Goal: Task Accomplishment & Management: Use online tool/utility

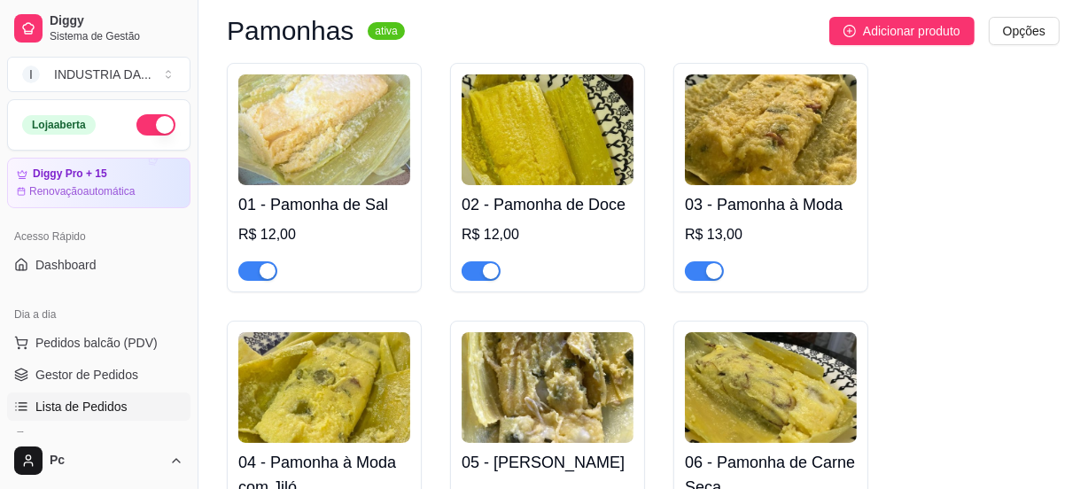
scroll to position [241, 0]
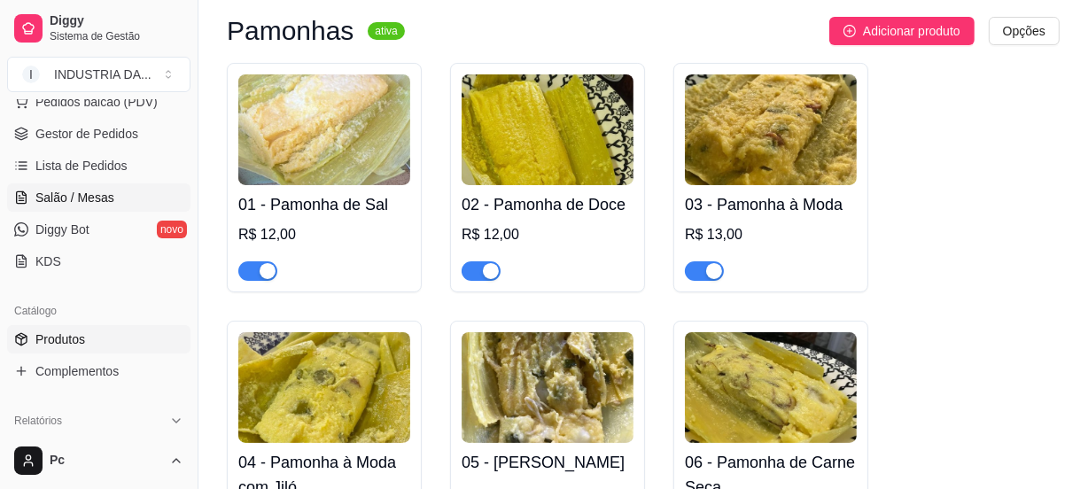
click at [95, 191] on span "Salão / Mesas" at bounding box center [74, 198] width 79 height 18
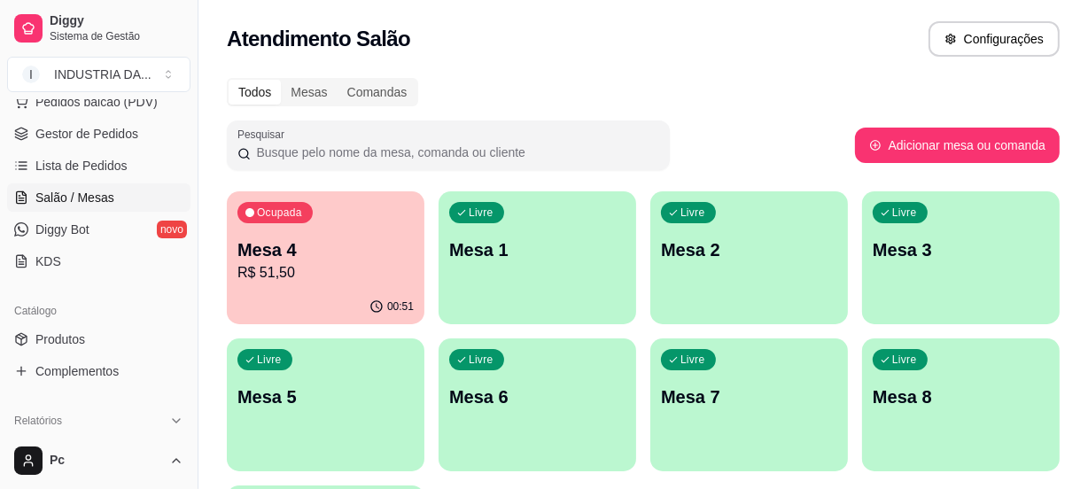
click at [346, 240] on p "Mesa 4" at bounding box center [326, 250] width 176 height 25
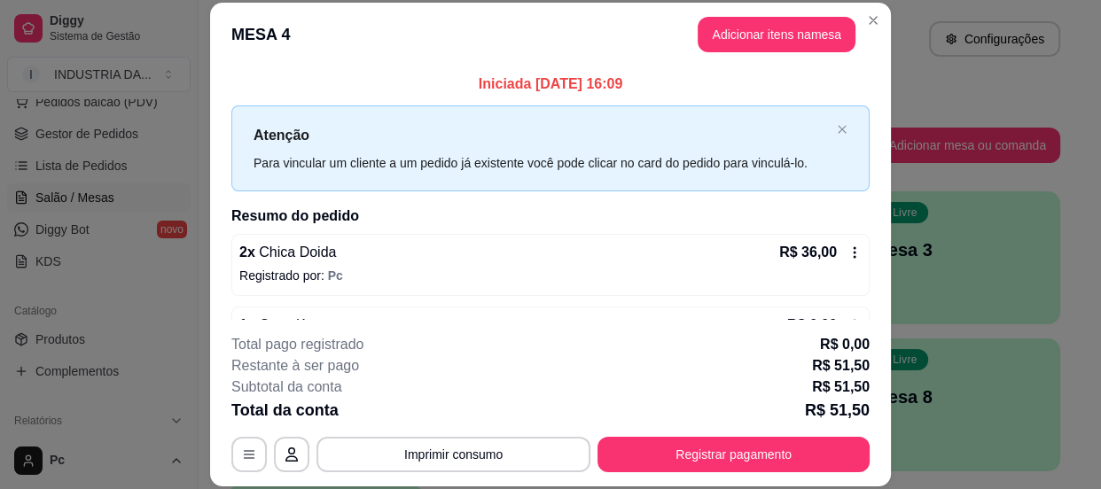
scroll to position [199, 0]
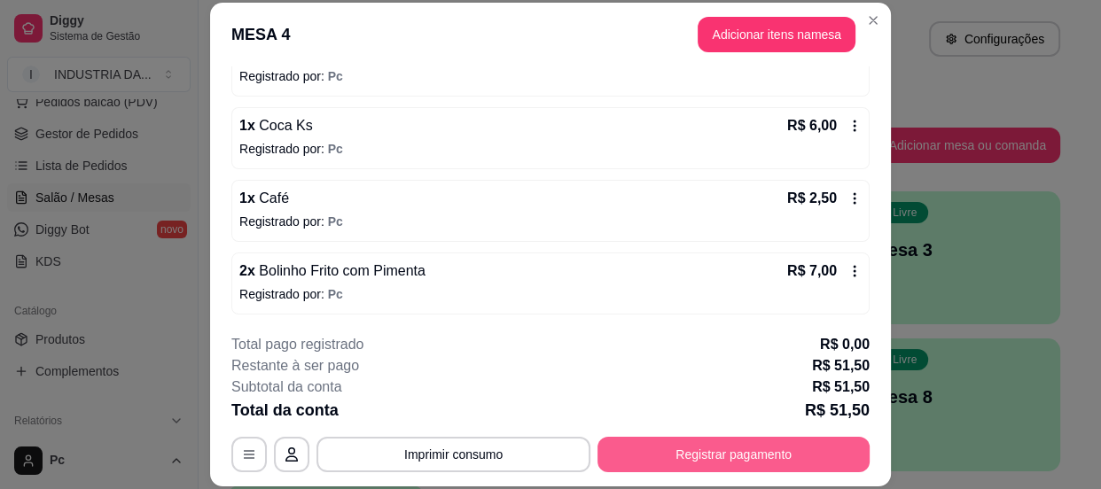
click at [705, 448] on button "Registrar pagamento" at bounding box center [733, 454] width 272 height 35
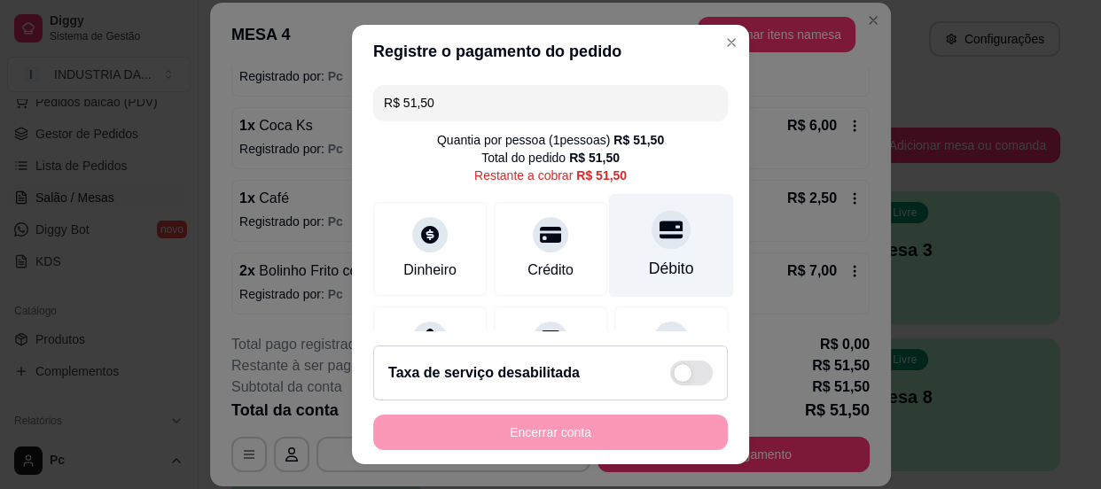
click at [659, 218] on icon at bounding box center [670, 229] width 23 height 23
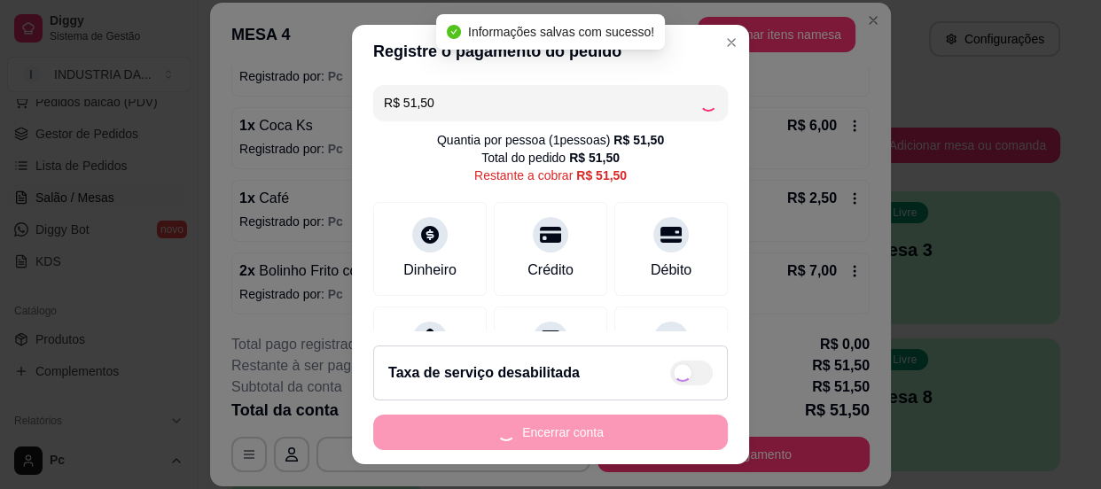
type input "R$ 0,00"
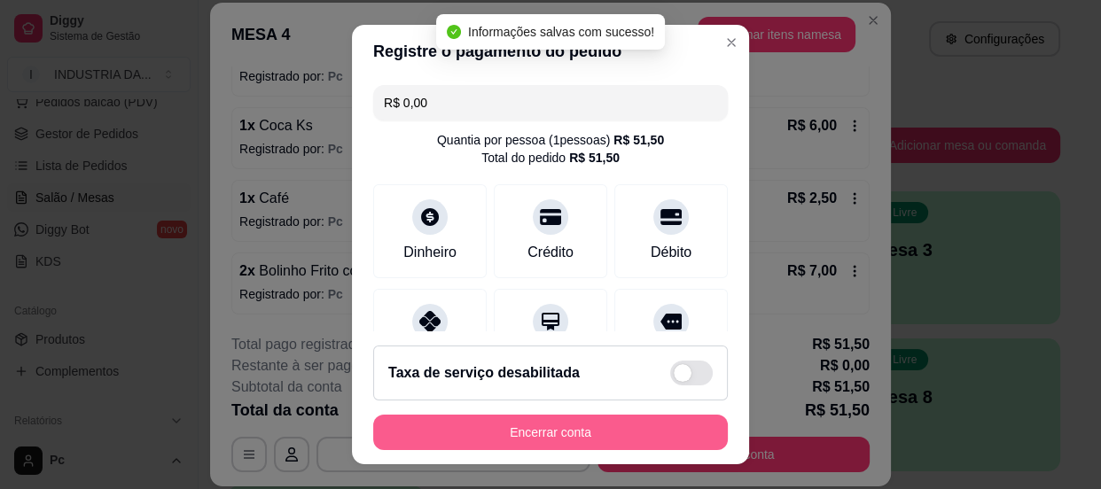
click at [612, 427] on button "Encerrar conta" at bounding box center [550, 432] width 355 height 35
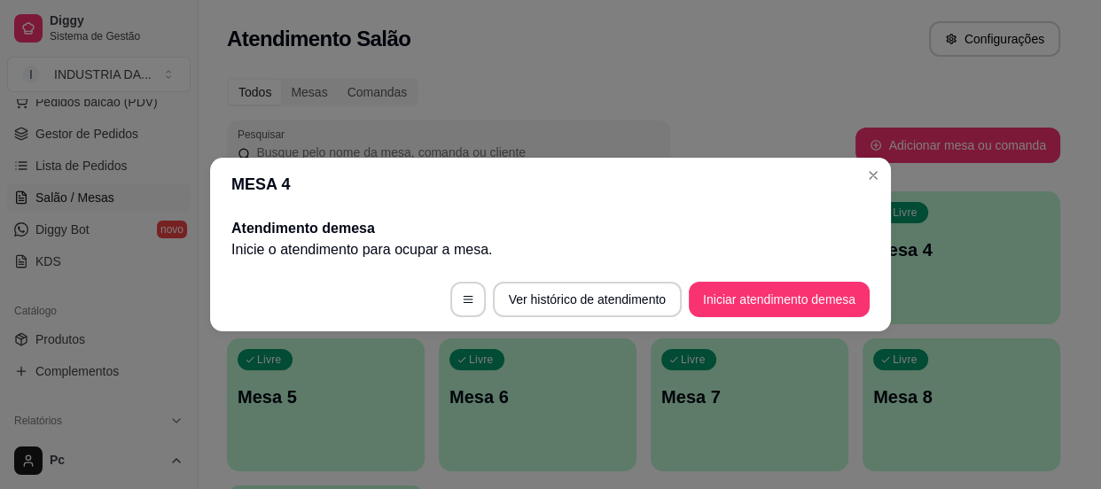
scroll to position [0, 0]
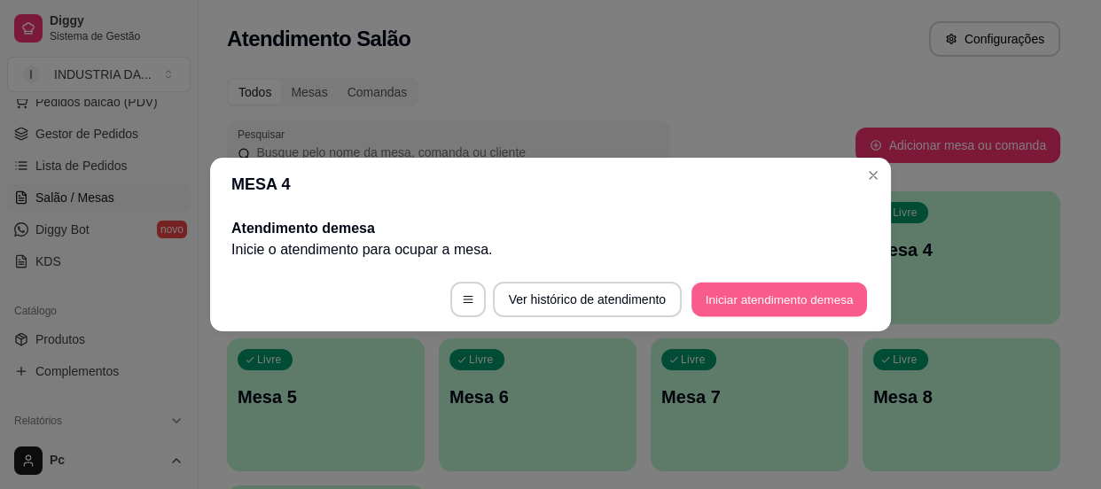
click at [791, 292] on button "Iniciar atendimento de mesa" at bounding box center [778, 300] width 175 height 35
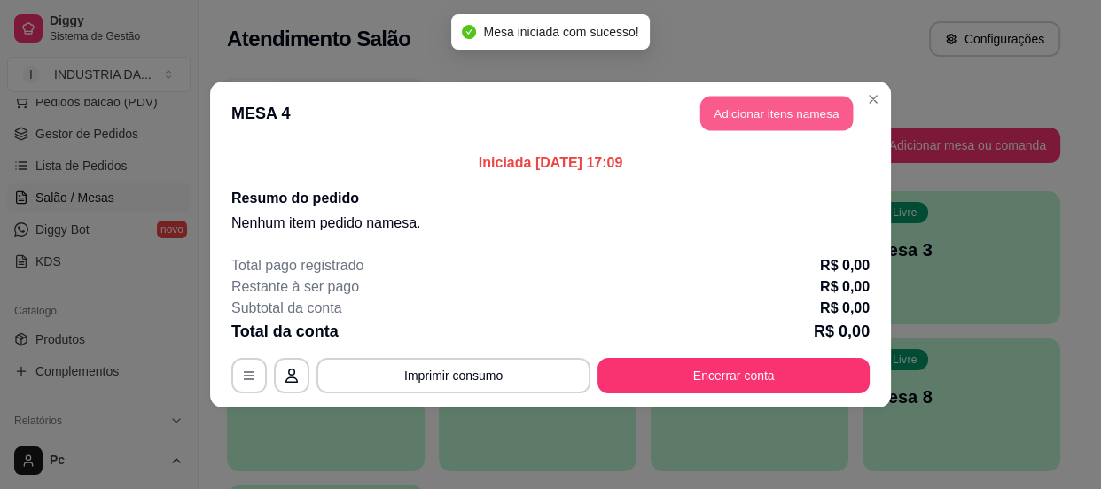
click at [733, 103] on button "Adicionar itens na mesa" at bounding box center [776, 114] width 152 height 35
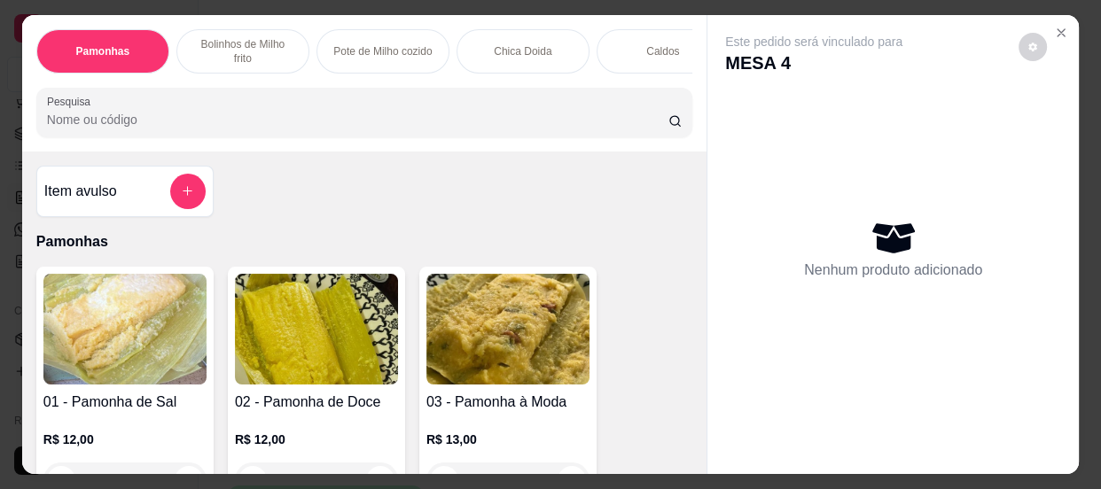
scroll to position [160, 0]
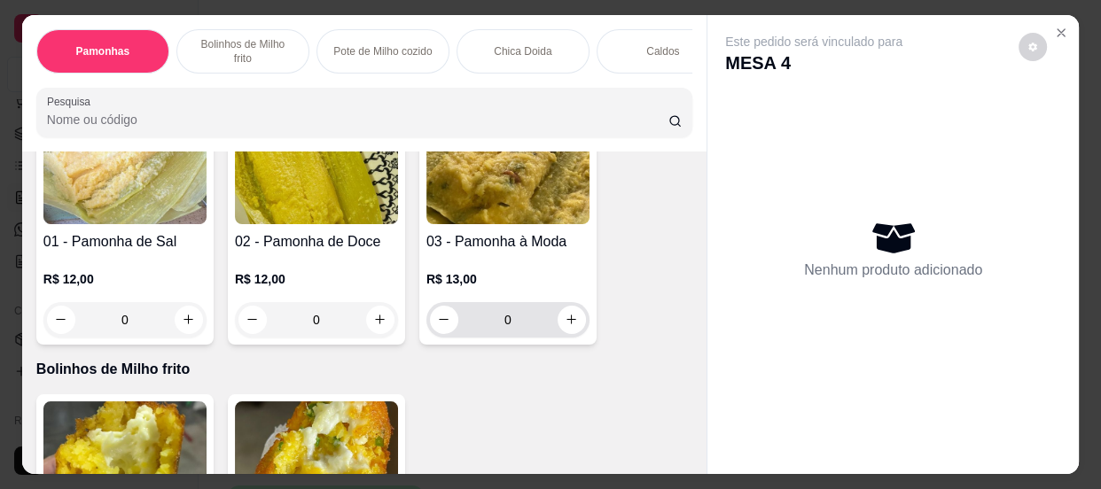
click at [505, 313] on input "0" at bounding box center [507, 319] width 99 height 35
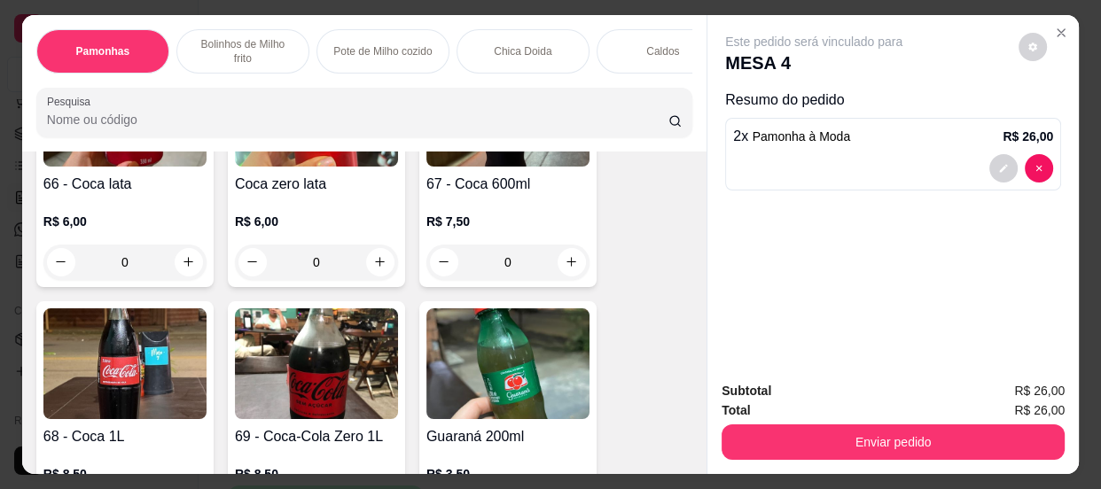
scroll to position [2659, 0]
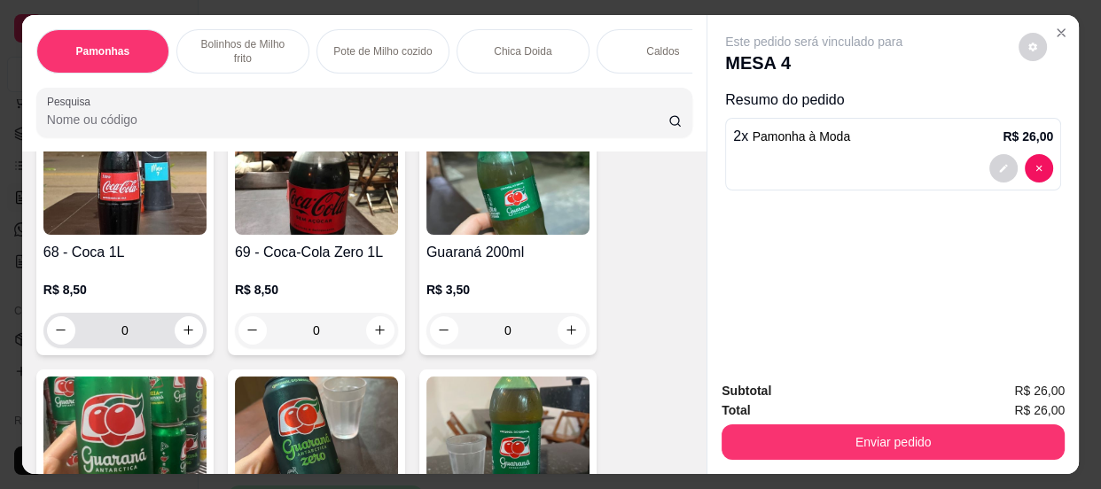
type input "2"
click at [189, 335] on button "increase-product-quantity" at bounding box center [188, 329] width 27 height 27
type input "1"
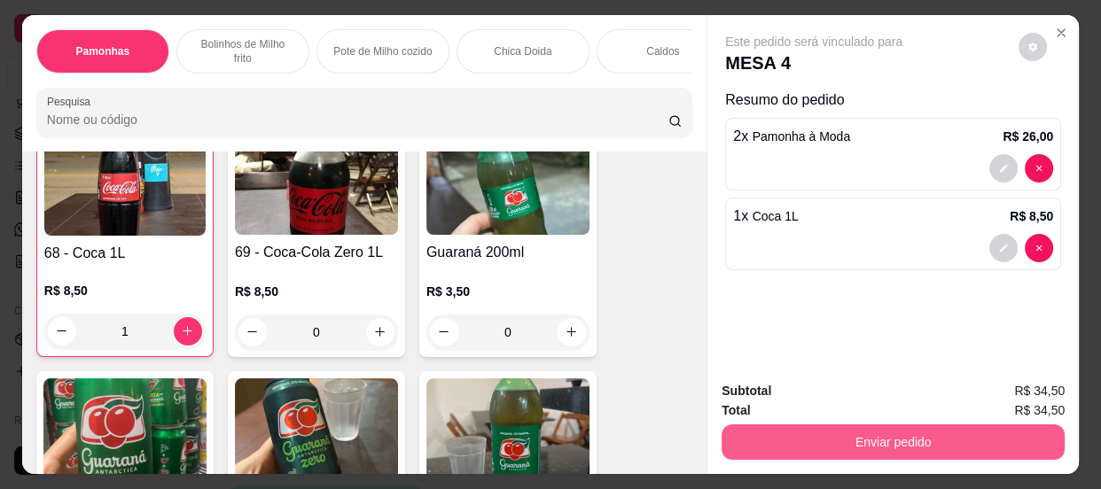
click at [848, 436] on button "Enviar pedido" at bounding box center [892, 442] width 343 height 35
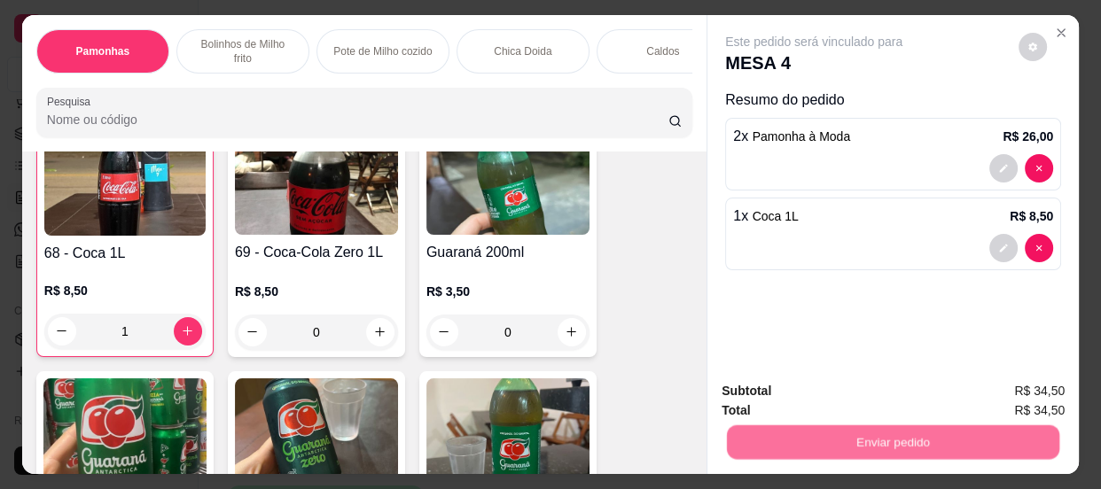
click at [791, 393] on button "Não registrar e enviar pedido" at bounding box center [834, 392] width 179 height 33
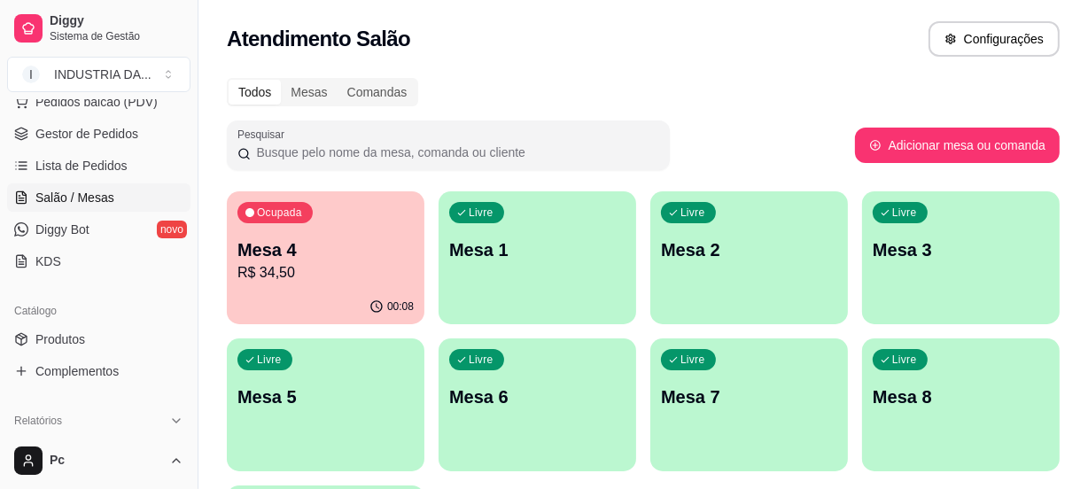
click at [711, 388] on div "Livre Mesa 7" at bounding box center [750, 395] width 198 height 112
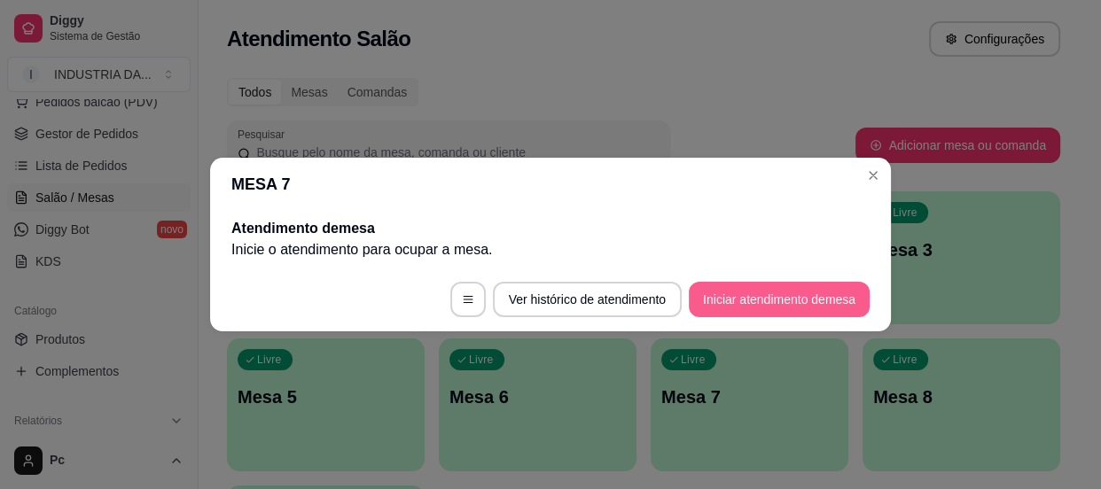
click at [797, 299] on button "Iniciar atendimento de mesa" at bounding box center [779, 299] width 181 height 35
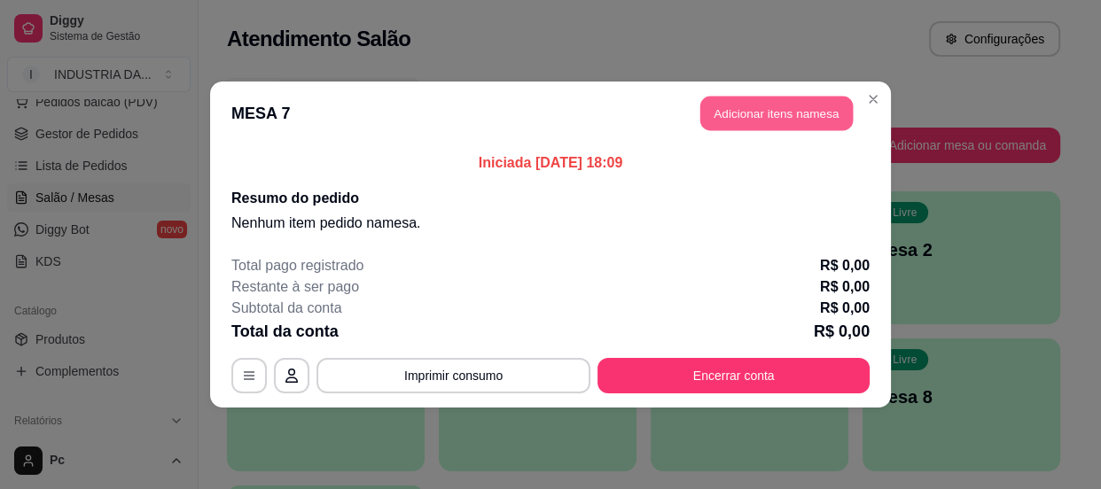
click at [782, 105] on button "Adicionar itens na mesa" at bounding box center [776, 114] width 152 height 35
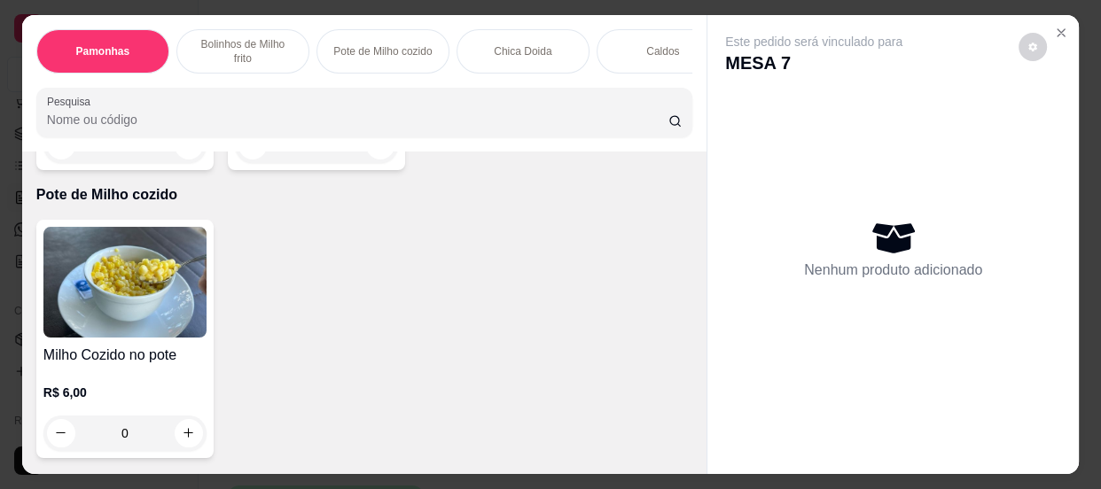
scroll to position [402, 0]
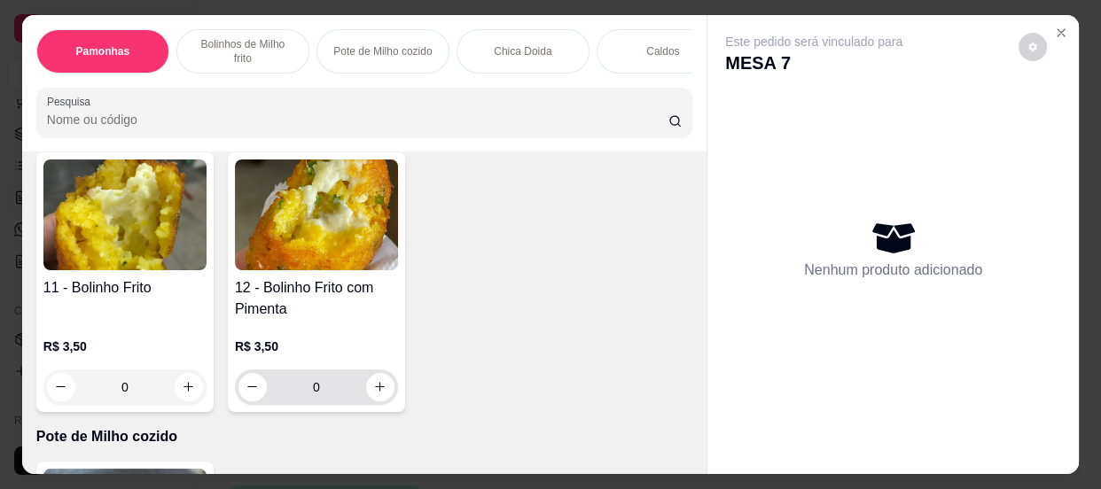
click at [335, 396] on input "0" at bounding box center [316, 387] width 99 height 35
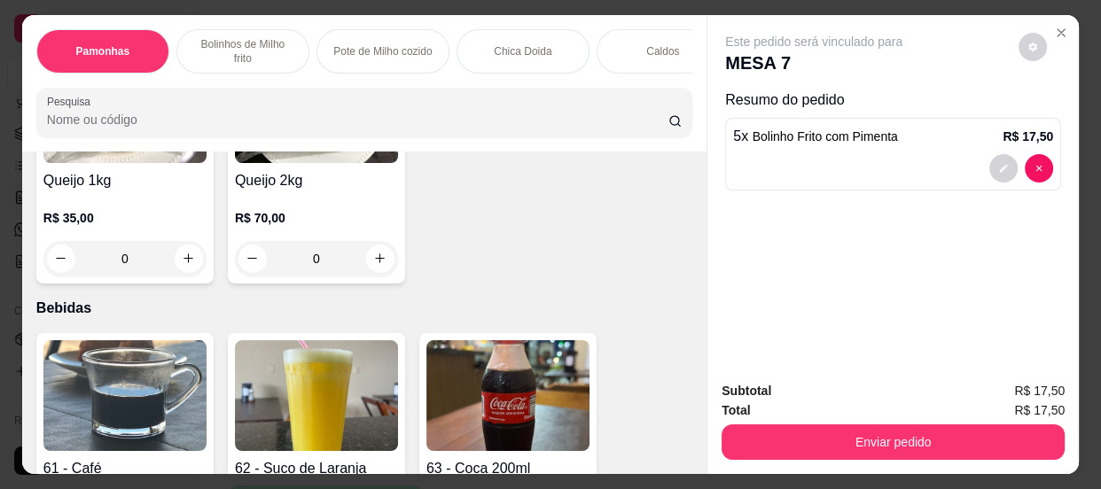
scroll to position [1852, 0]
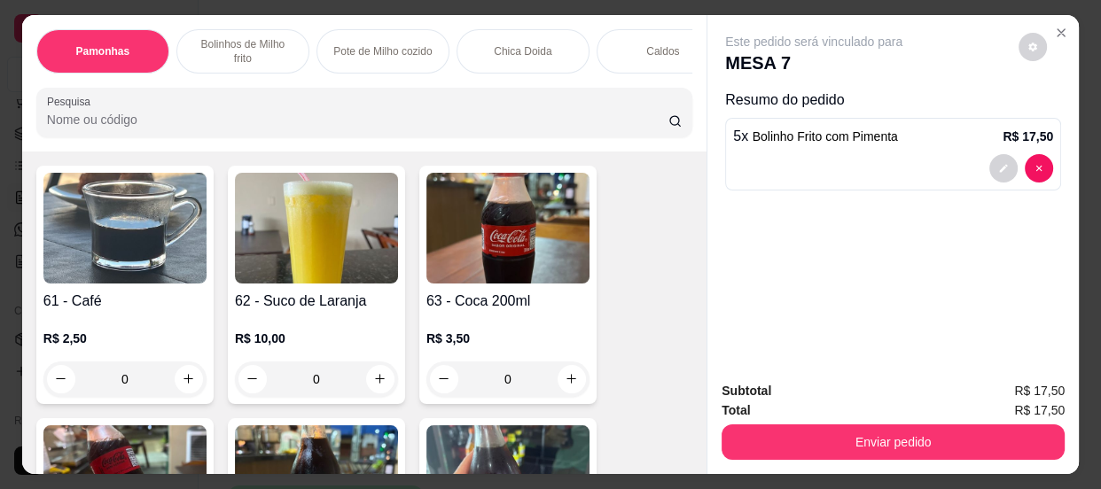
type input "5"
click at [133, 383] on input "0" at bounding box center [124, 379] width 99 height 35
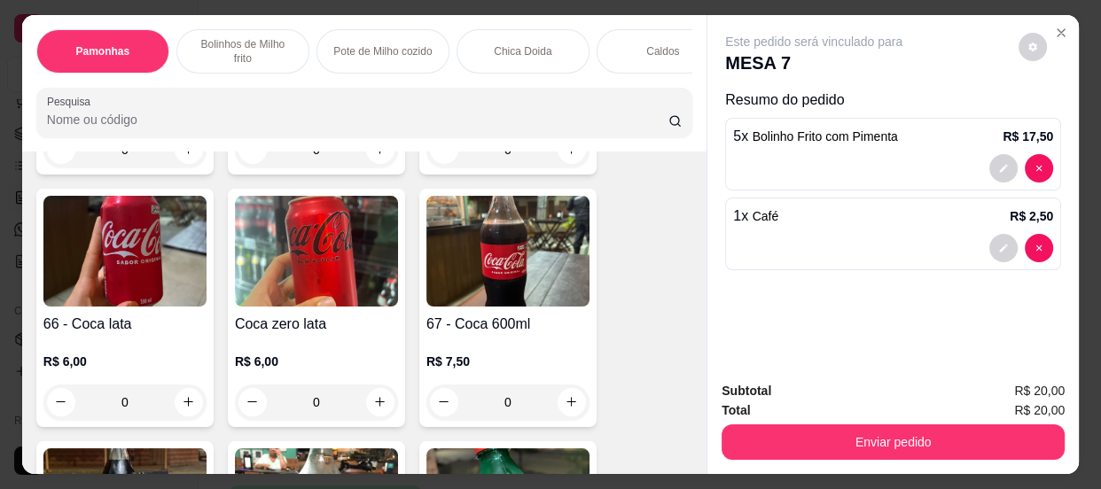
scroll to position [2578, 0]
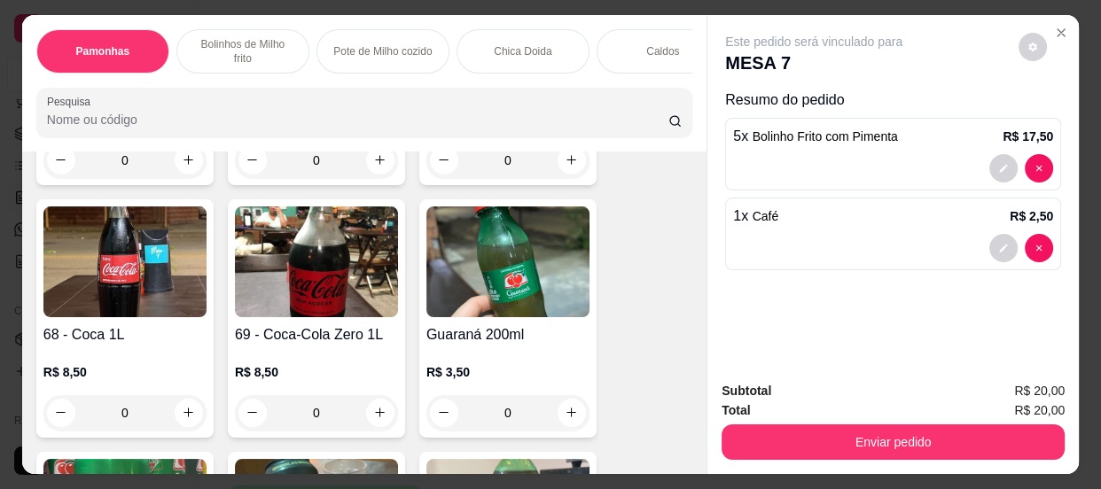
type input "1"
click at [142, 423] on input "0" at bounding box center [124, 412] width 99 height 35
click at [136, 423] on input "0" at bounding box center [124, 412] width 99 height 35
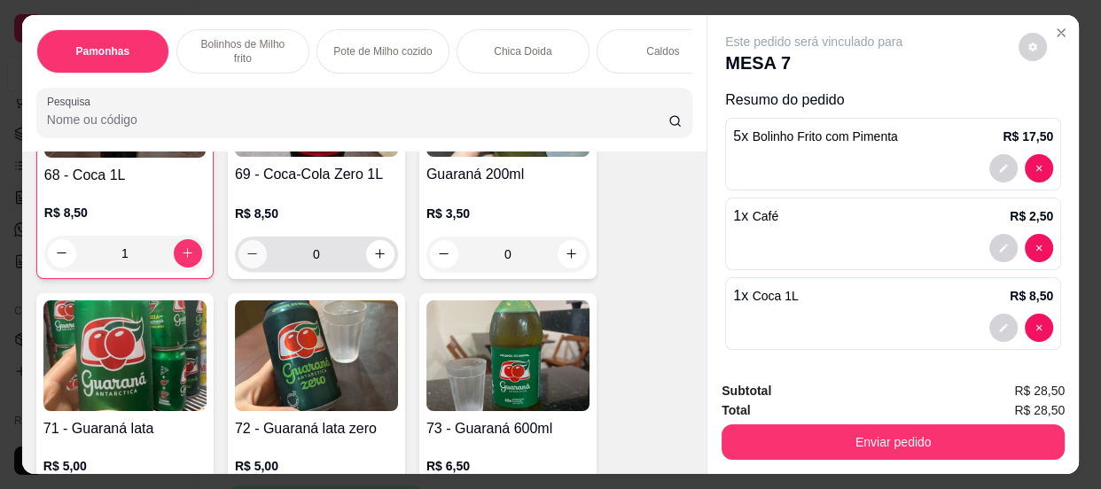
scroll to position [2739, 0]
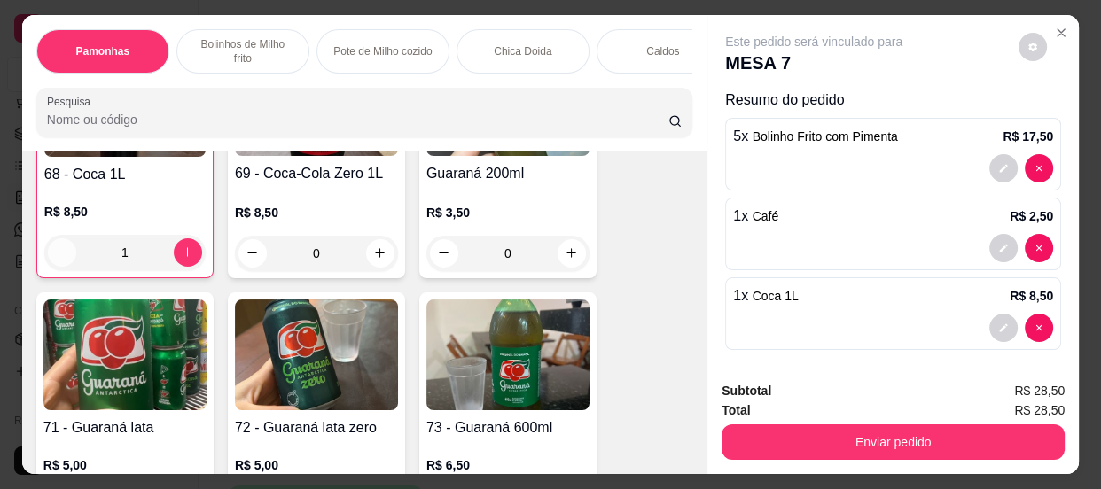
click at [63, 254] on button "decrease-product-quantity" at bounding box center [62, 252] width 28 height 28
type input "0"
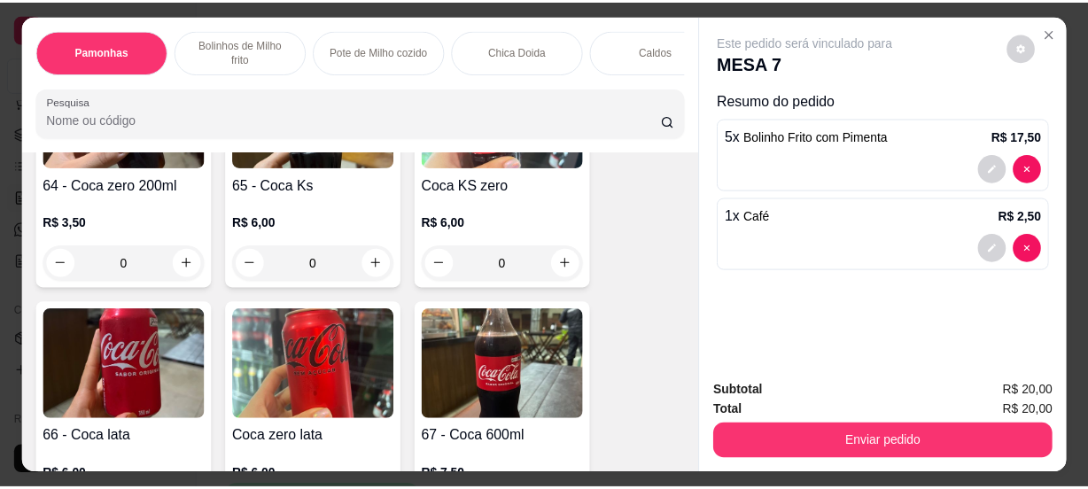
scroll to position [2094, 0]
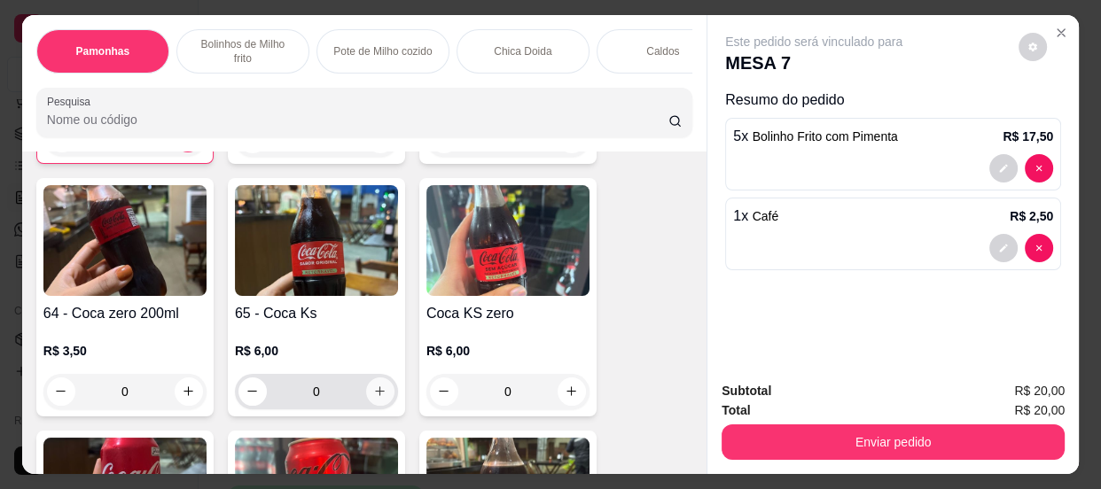
click at [377, 398] on icon "increase-product-quantity" at bounding box center [379, 391] width 13 height 13
type input "1"
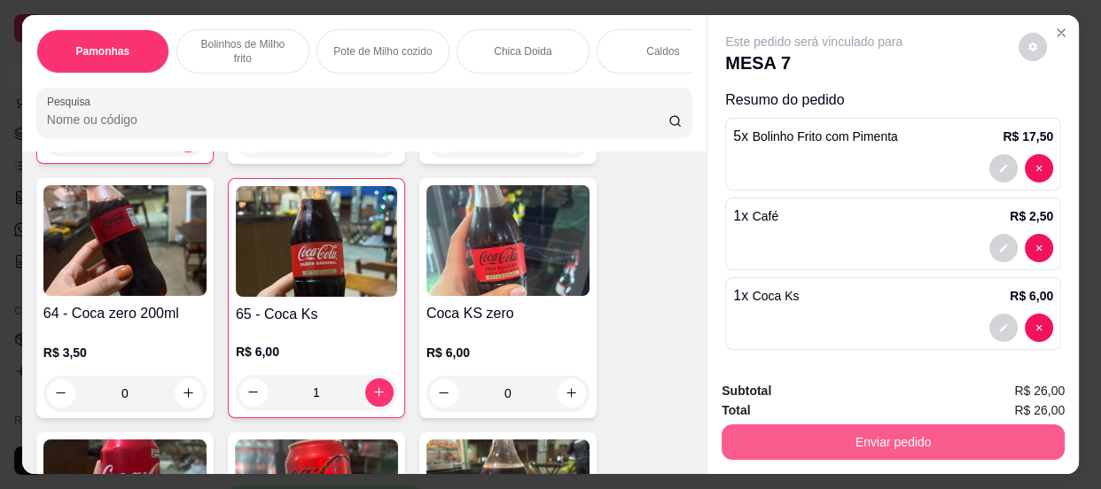
click at [829, 444] on button "Enviar pedido" at bounding box center [892, 442] width 343 height 35
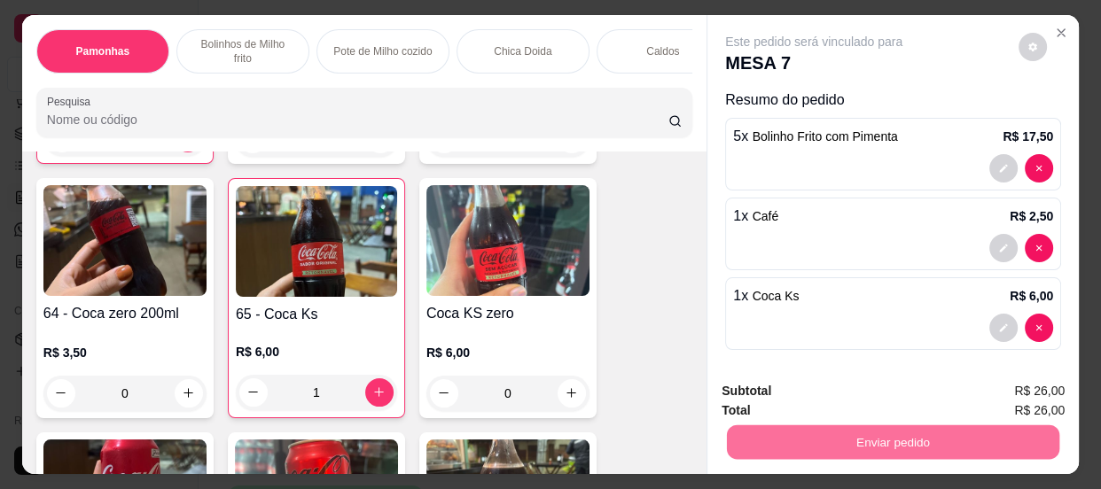
click at [806, 386] on button "Não registrar e enviar pedido" at bounding box center [835, 394] width 184 height 34
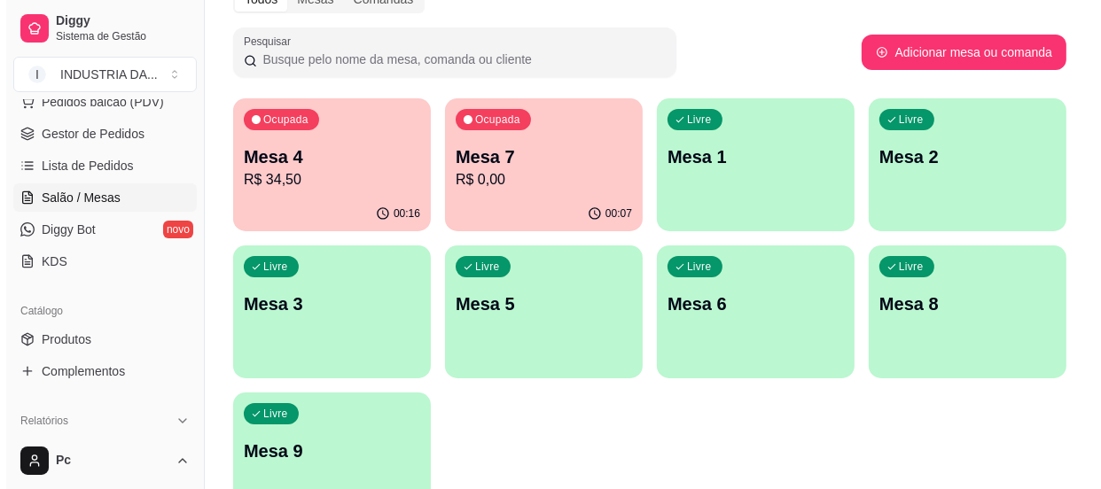
scroll to position [201, 0]
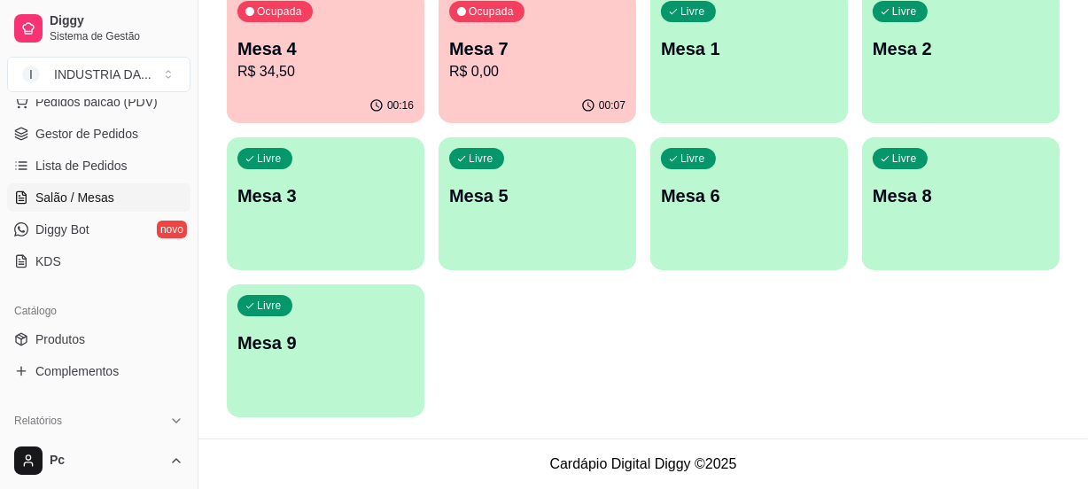
click at [305, 319] on div "Livre Mesa 9" at bounding box center [326, 340] width 198 height 112
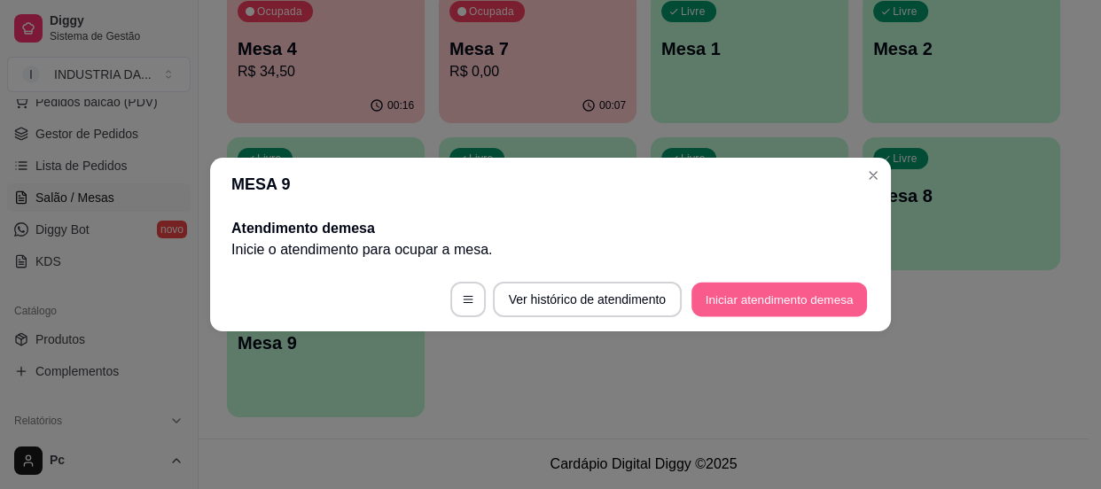
click at [696, 292] on button "Iniciar atendimento de mesa" at bounding box center [778, 300] width 175 height 35
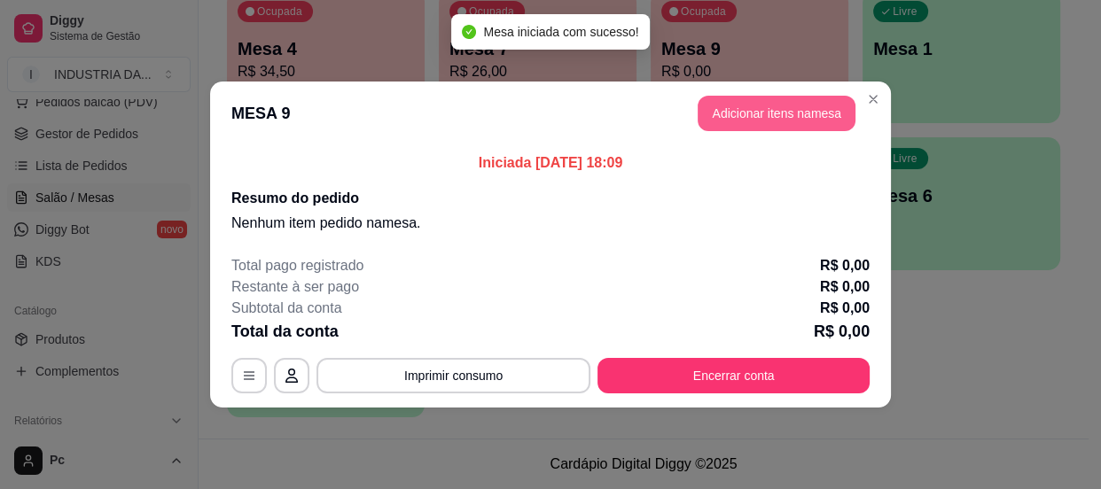
click at [729, 101] on button "Adicionar itens na mesa" at bounding box center [777, 113] width 158 height 35
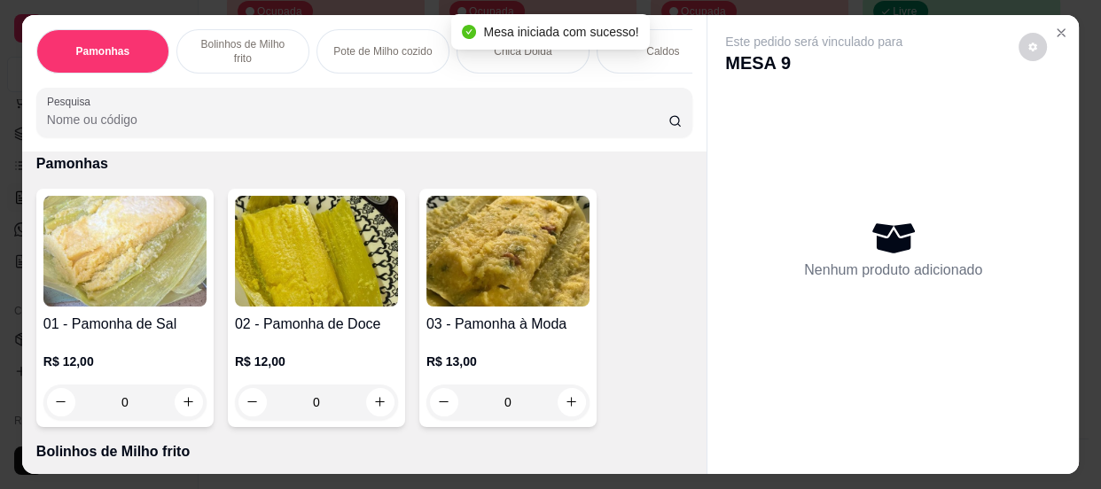
scroll to position [160, 0]
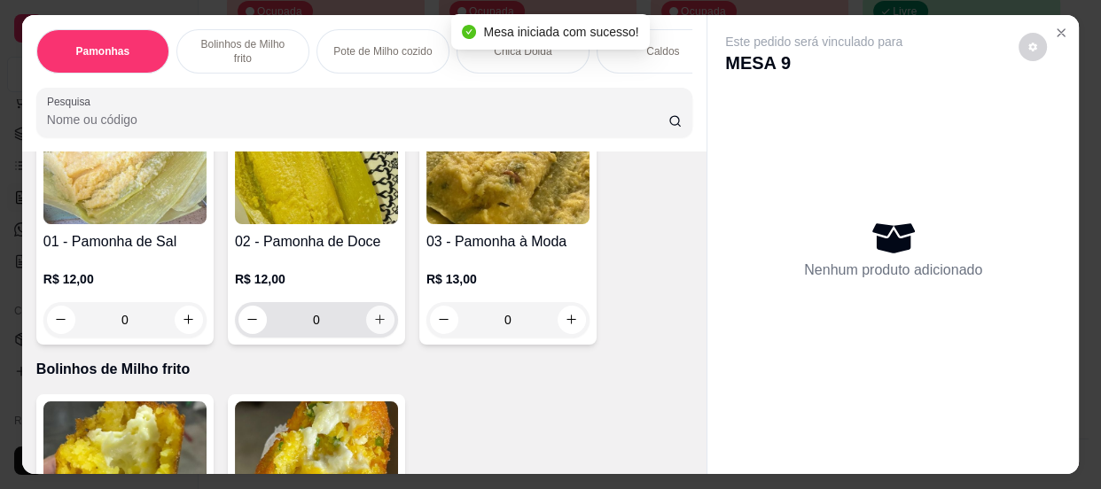
click at [373, 319] on icon "increase-product-quantity" at bounding box center [379, 319] width 13 height 13
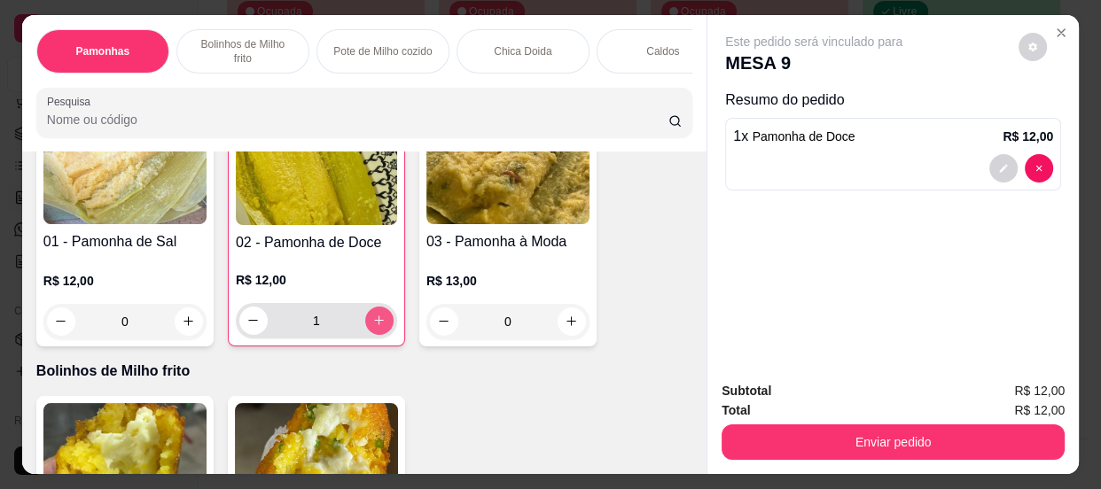
type input "1"
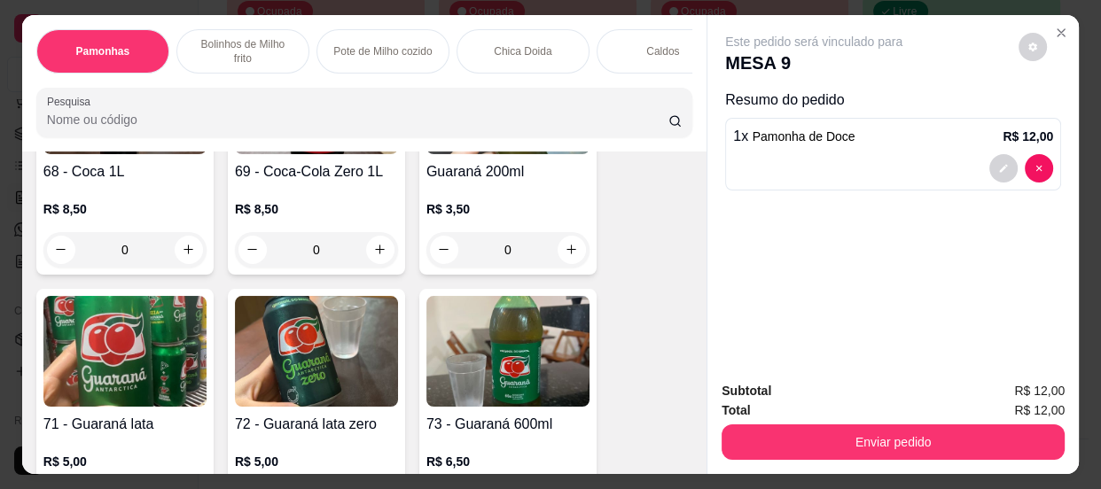
scroll to position [2739, 0]
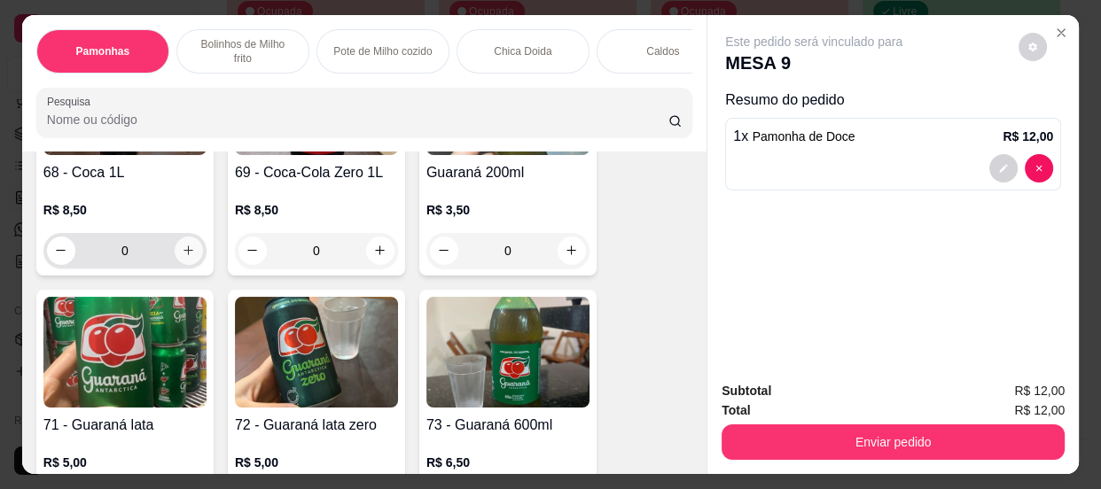
click at [182, 254] on icon "increase-product-quantity" at bounding box center [188, 250] width 13 height 13
type input "1"
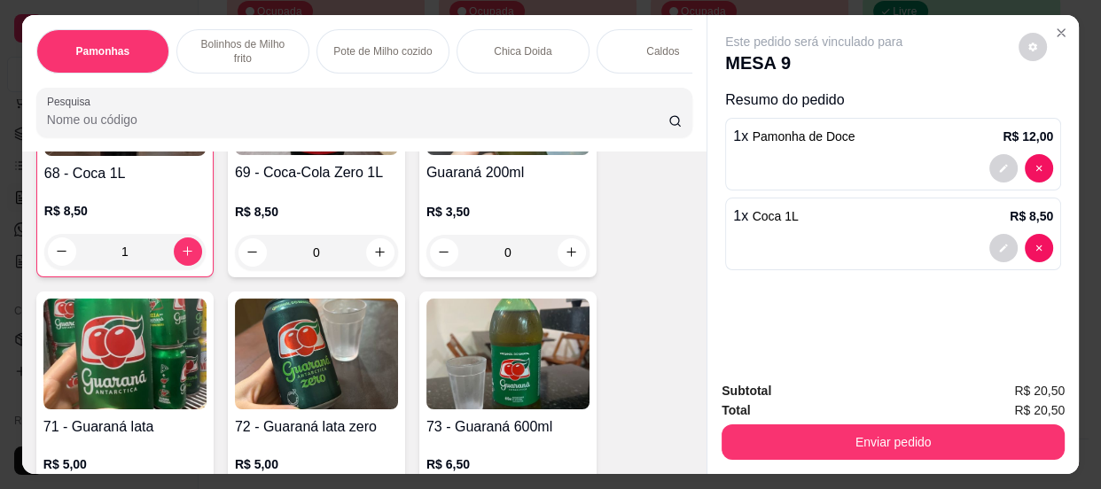
scroll to position [2739, 0]
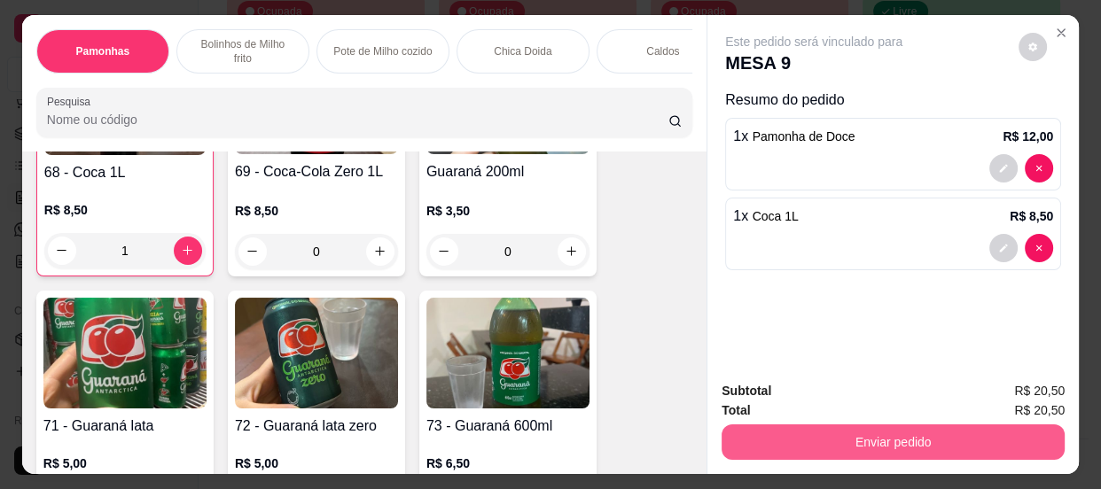
click at [888, 442] on button "Enviar pedido" at bounding box center [892, 442] width 343 height 35
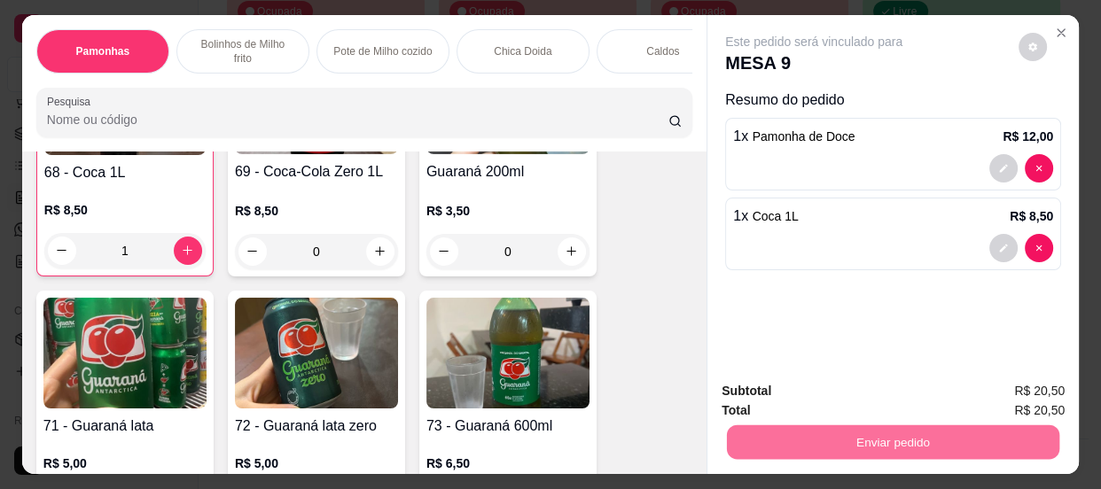
click at [789, 398] on button "Não registrar e enviar pedido" at bounding box center [834, 393] width 179 height 33
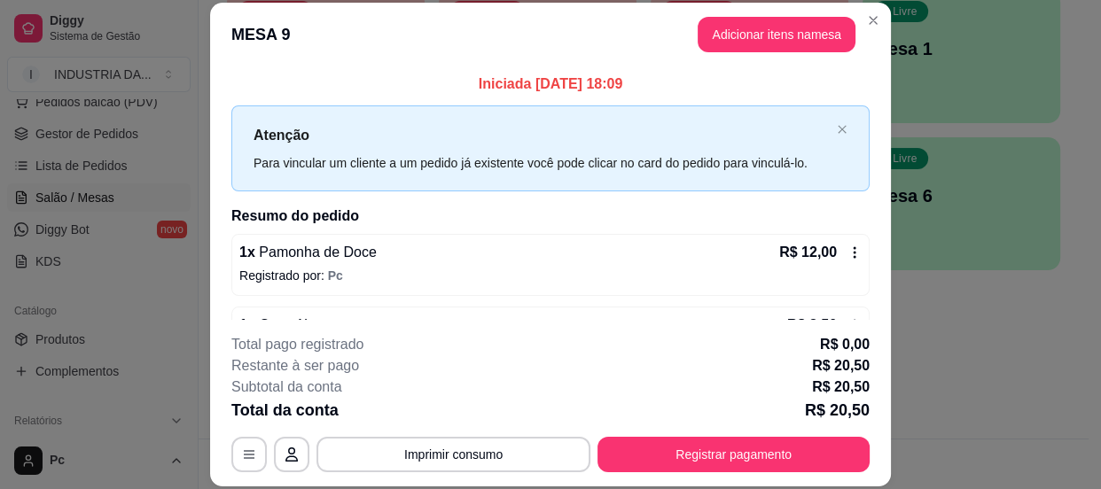
scroll to position [54, 0]
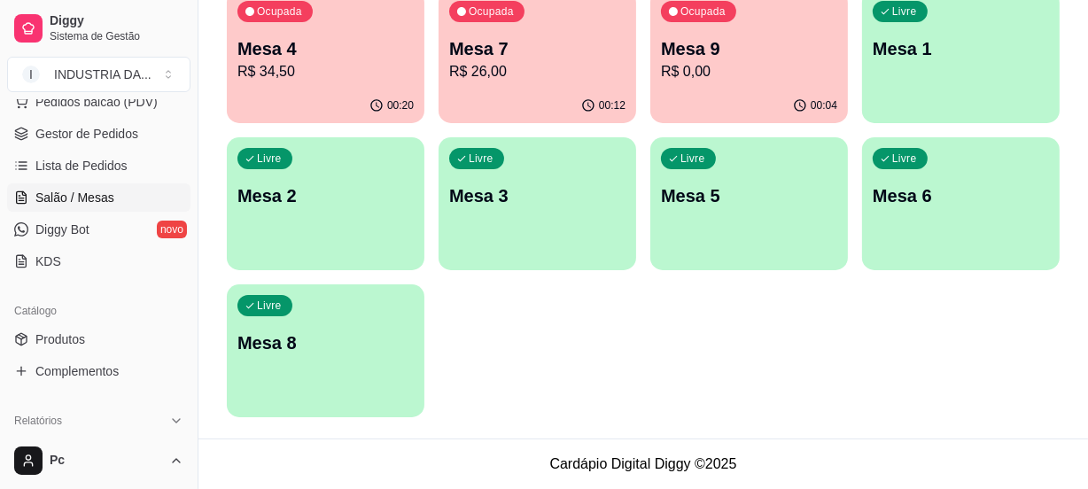
click at [596, 68] on p "R$ 26,00" at bounding box center [537, 71] width 176 height 21
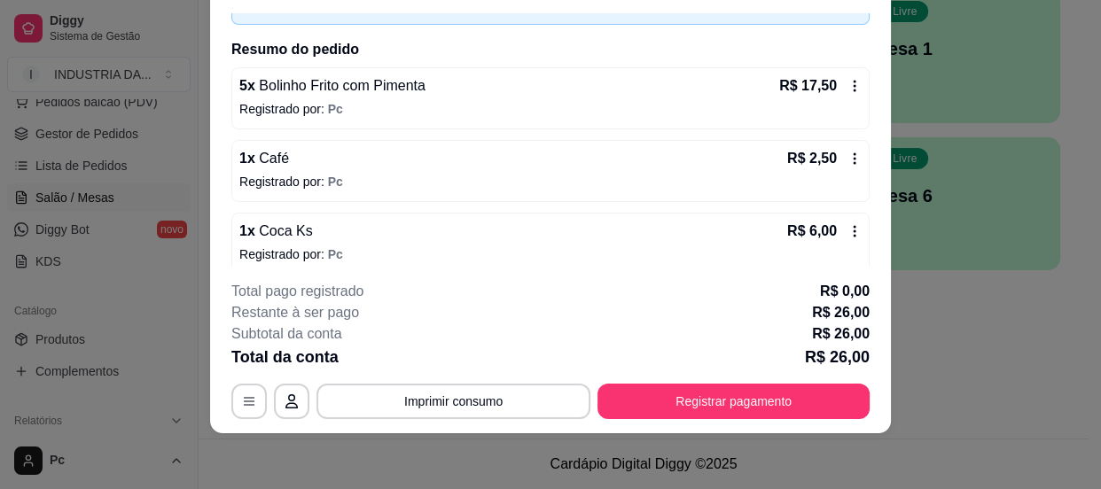
scroll to position [127, 0]
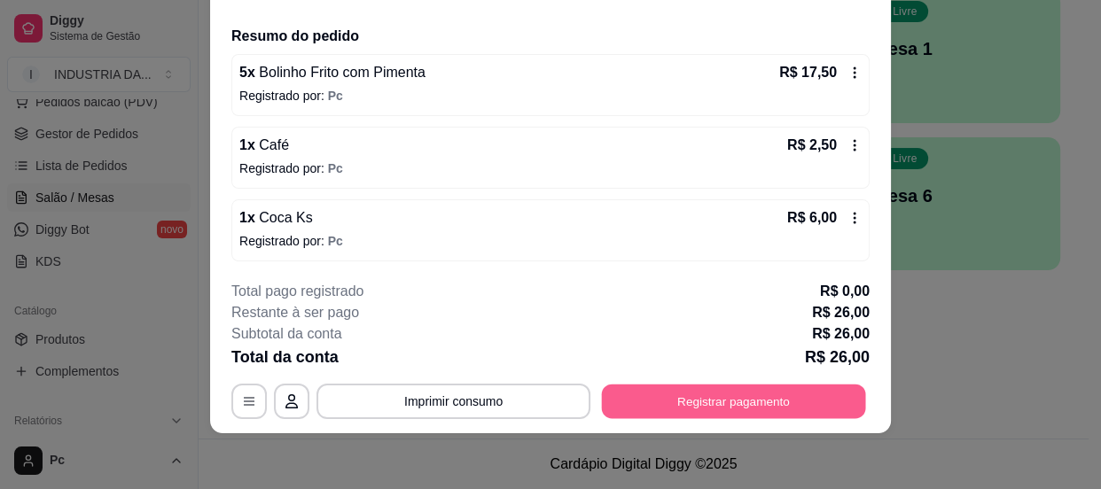
click at [744, 389] on button "Registrar pagamento" at bounding box center [734, 402] width 264 height 35
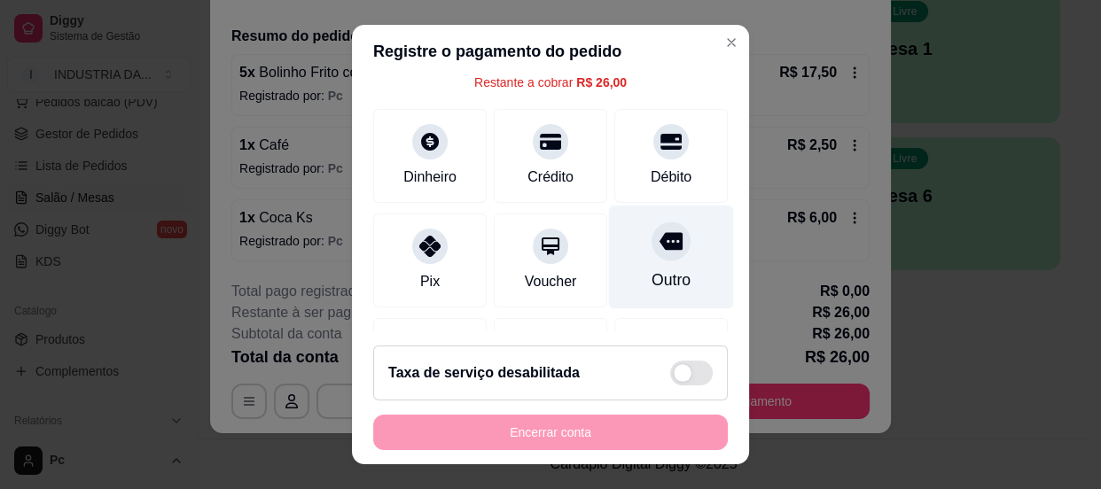
scroll to position [39, 0]
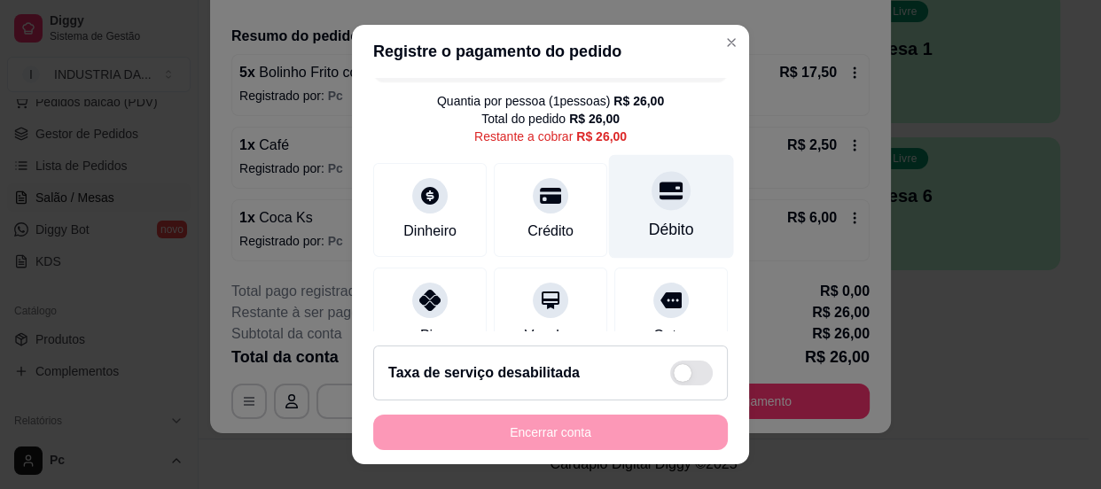
click at [662, 168] on div "Débito" at bounding box center [671, 206] width 125 height 104
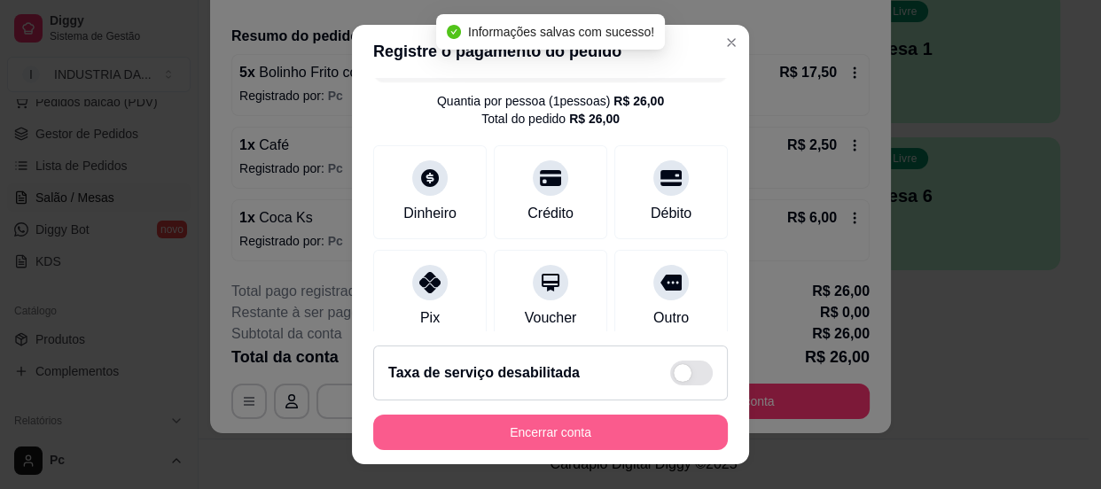
type input "R$ 0,00"
click at [592, 436] on button "Encerrar conta" at bounding box center [550, 432] width 355 height 35
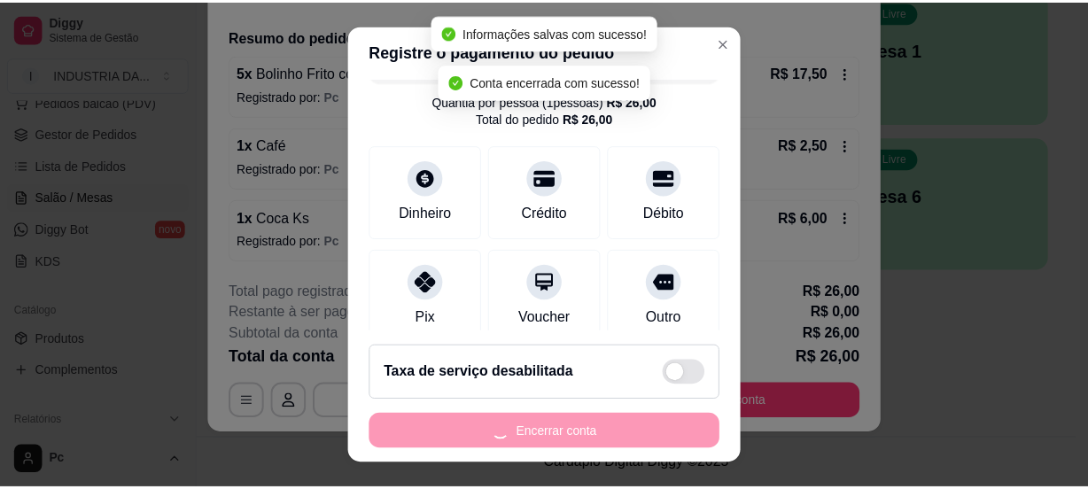
scroll to position [0, 0]
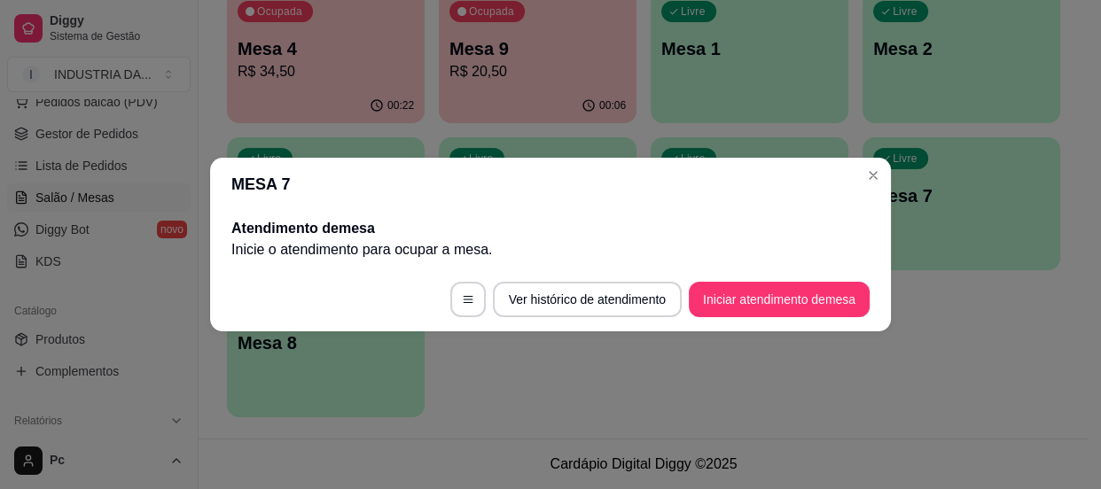
click at [857, 175] on header "MESA 7" at bounding box center [550, 184] width 681 height 53
